Goal: Information Seeking & Learning: Learn about a topic

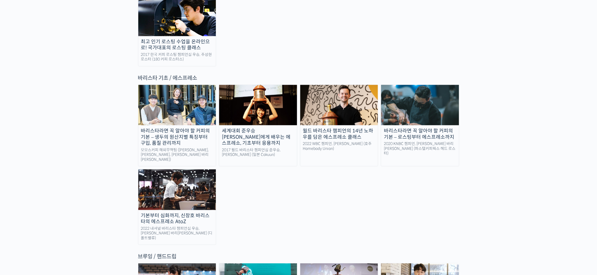
scroll to position [735, 0]
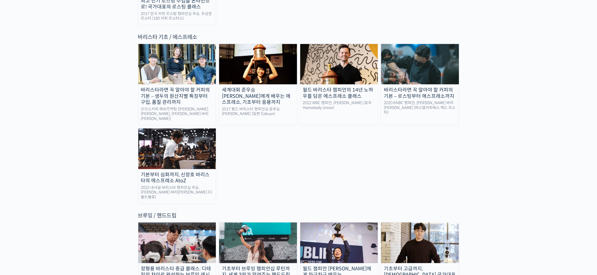
click at [407, 222] on img at bounding box center [420, 242] width 78 height 40
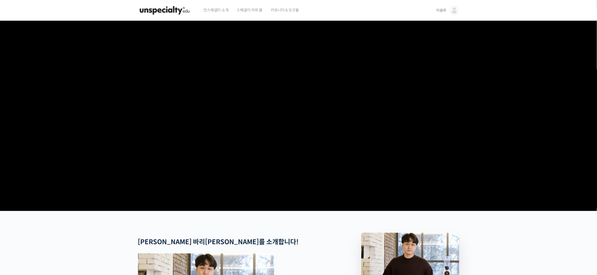
scroll to position [82, 0]
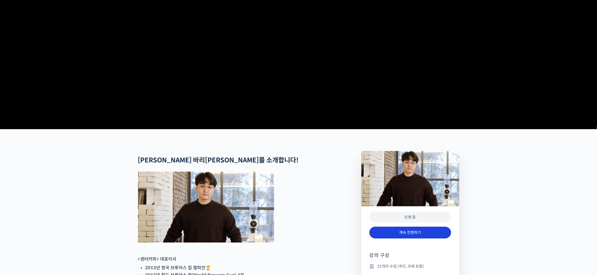
click at [416, 238] on link "계속 진행하기" at bounding box center [410, 232] width 82 height 12
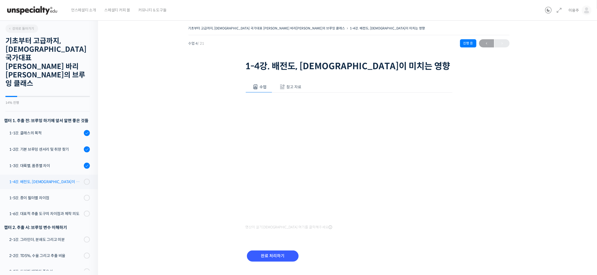
click at [74, 174] on link "1-4강. 배전도, [DEMOGRAPHIC_DATA]이 미치는 영향" at bounding box center [47, 181] width 101 height 14
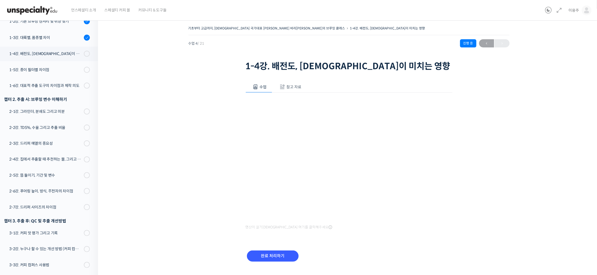
scroll to position [12, 0]
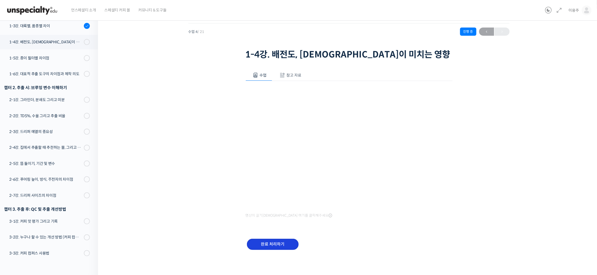
click at [285, 244] on input "완료 처리하기" at bounding box center [273, 243] width 52 height 11
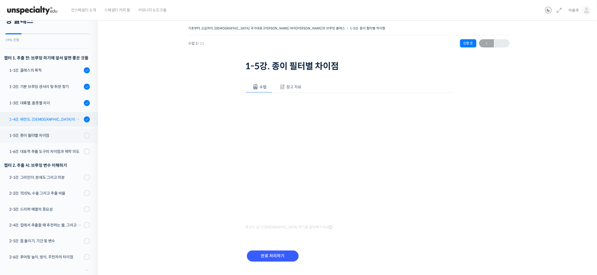
scroll to position [22, 0]
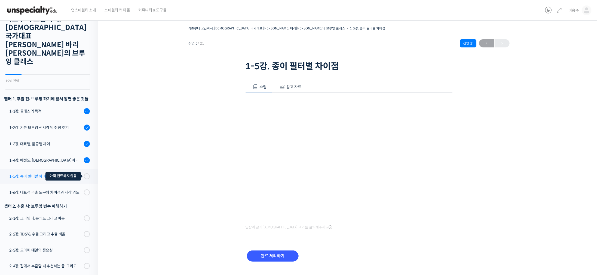
click at [84, 173] on div at bounding box center [87, 176] width 6 height 6
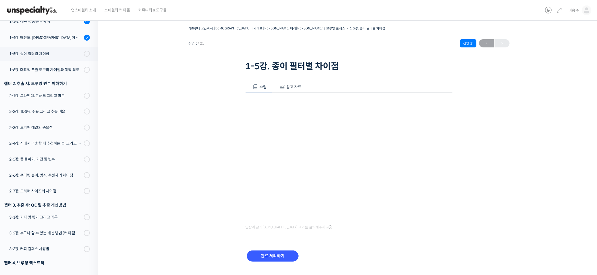
scroll to position [143, 0]
click at [284, 257] on input "완료 처리하기" at bounding box center [273, 255] width 52 height 11
